Goal: Information Seeking & Learning: Understand process/instructions

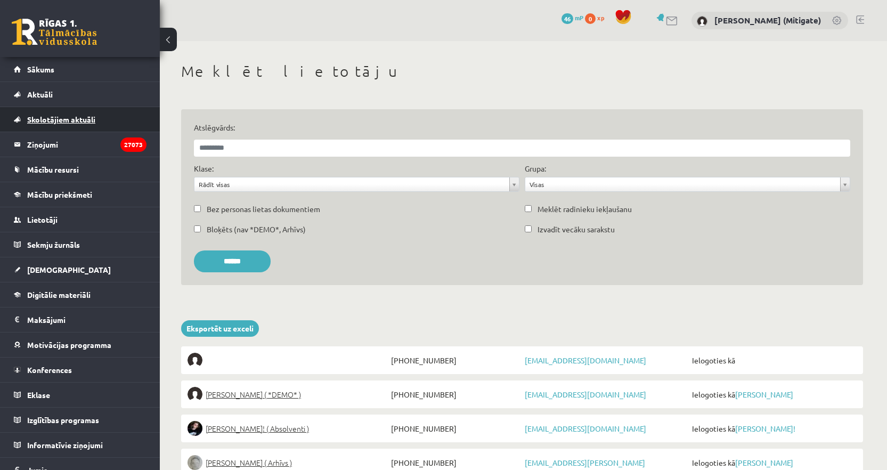
click at [67, 123] on span "Skolotājiem aktuāli" at bounding box center [61, 120] width 68 height 10
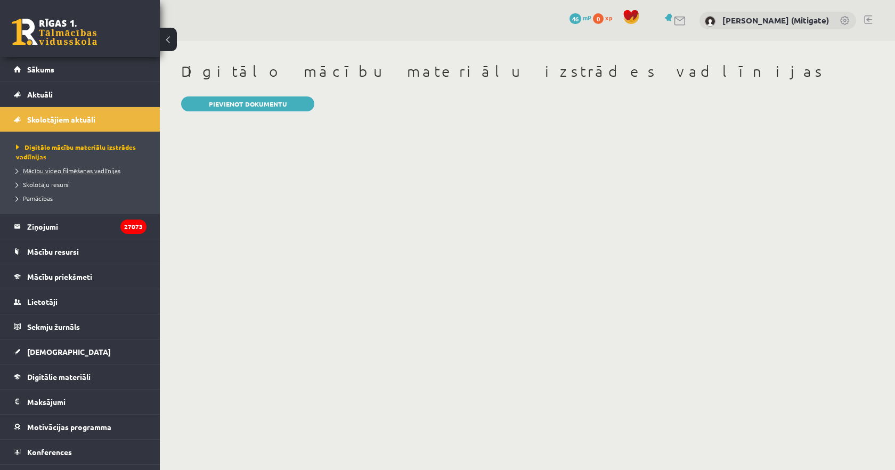
click at [53, 169] on span "Mācību video filmēšanas vadlīnijas" at bounding box center [68, 170] width 104 height 9
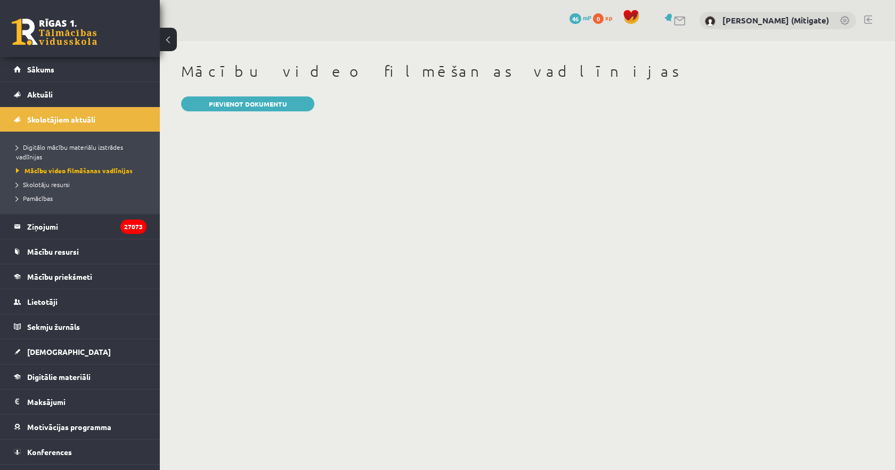
click at [37, 189] on li "Skolotāju resursi" at bounding box center [82, 184] width 133 height 14
click at [38, 185] on span "Skolotāju resursi" at bounding box center [46, 184] width 61 height 9
click at [37, 199] on span "Pamācības" at bounding box center [34, 198] width 37 height 9
click at [44, 184] on span "Skolotāju resursi" at bounding box center [43, 184] width 54 height 9
click at [42, 151] on link "Digitālo mācību materiālu izstrādes vadlīnijas" at bounding box center [82, 151] width 133 height 19
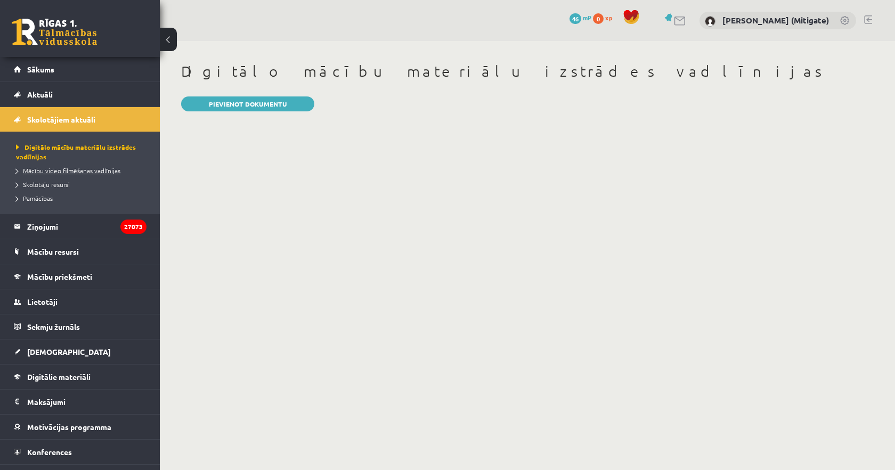
click at [59, 170] on span "Mācību video filmēšanas vadlīnijas" at bounding box center [68, 170] width 104 height 9
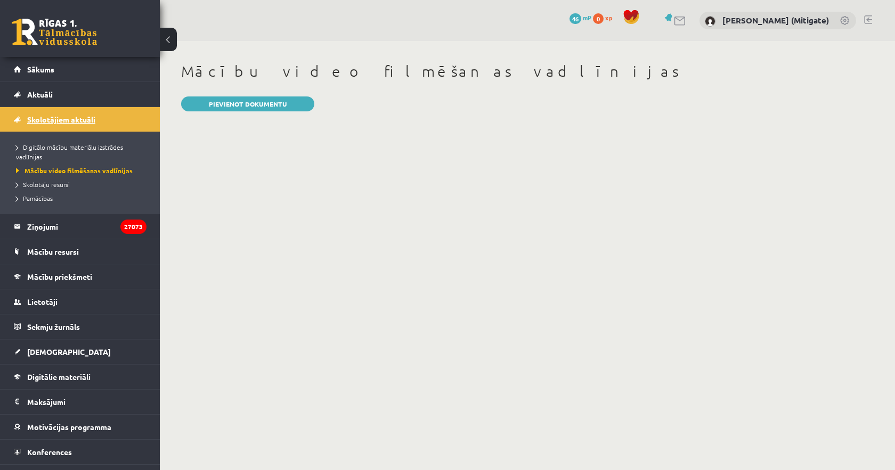
click at [60, 120] on span "Skolotājiem aktuāli" at bounding box center [61, 120] width 68 height 10
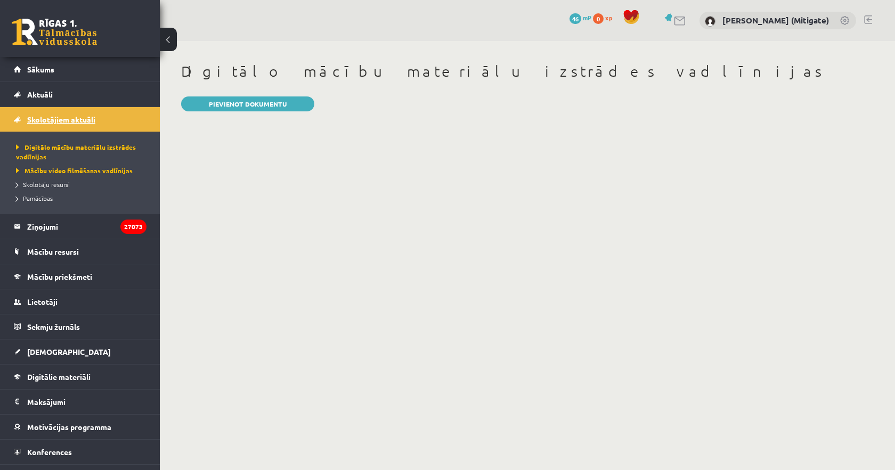
click at [60, 120] on span "Skolotājiem aktuāli" at bounding box center [61, 120] width 68 height 10
click at [53, 166] on link "Mācību video filmēšanas vadlīnijas" at bounding box center [82, 171] width 133 height 10
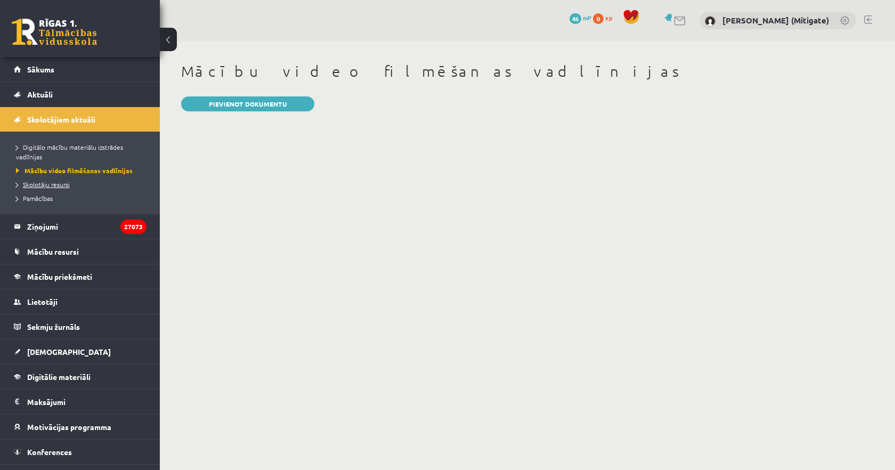
click at [34, 187] on span "Skolotāju resursi" at bounding box center [43, 184] width 54 height 9
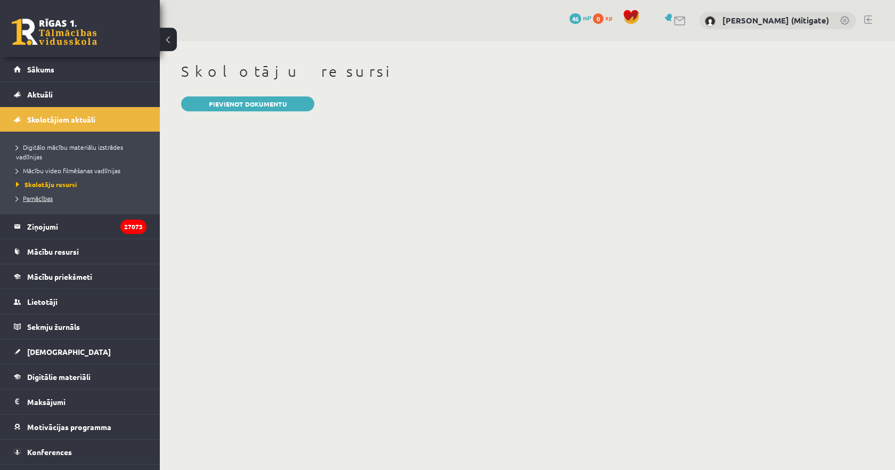
click at [35, 198] on span "Pamācības" at bounding box center [34, 198] width 37 height 9
click at [48, 148] on span "Digitālo mācību materiālu izstrādes vadlīnijas" at bounding box center [69, 152] width 107 height 18
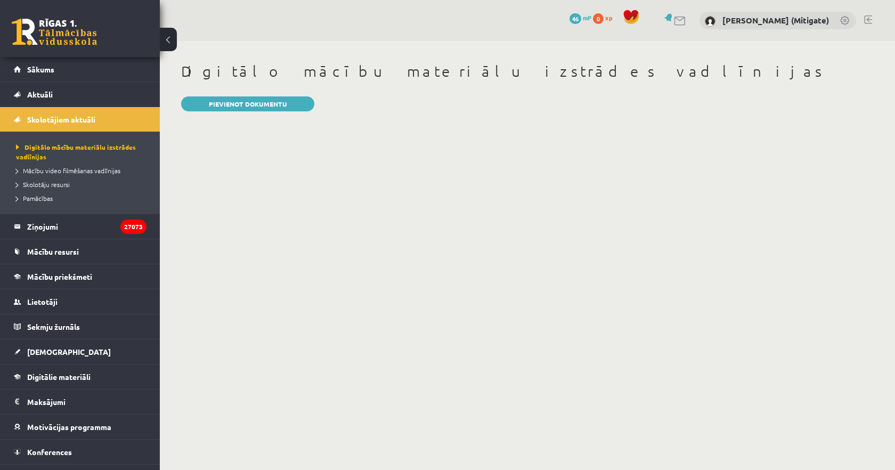
click at [582, 150] on body "0 Dāvanas 46 mP 0 xp [PERSON_NAME] (Mitigate) Sākums Aktuāli Kā mācīties [PERSO…" at bounding box center [447, 235] width 895 height 470
click at [606, 164] on body "0 Dāvanas 46 mP 0 xp [PERSON_NAME] (Mitigate) Sākums Aktuāli Kā mācīties [PERSO…" at bounding box center [447, 235] width 895 height 470
